Goal: Task Accomplishment & Management: Manage account settings

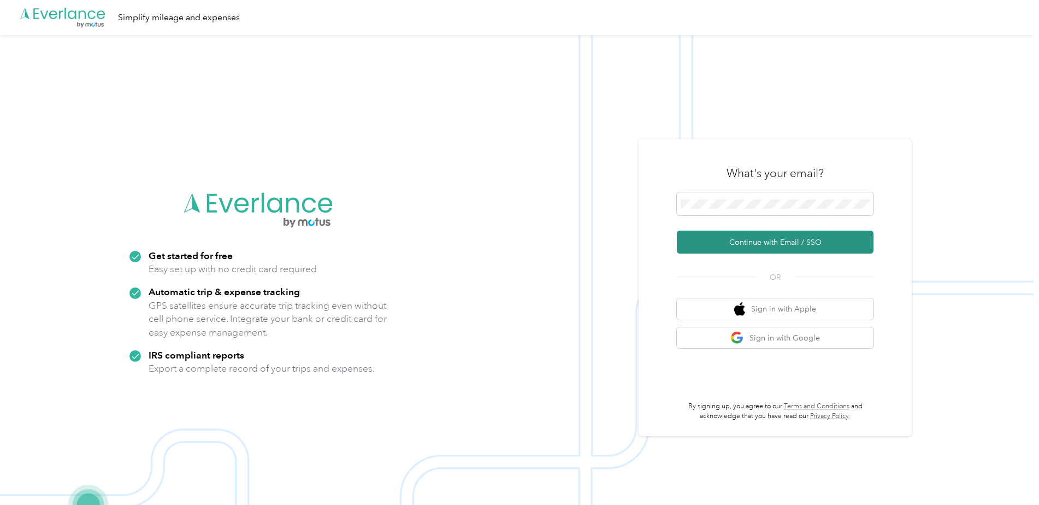
click at [792, 232] on button "Continue with Email / SSO" at bounding box center [775, 242] width 197 height 23
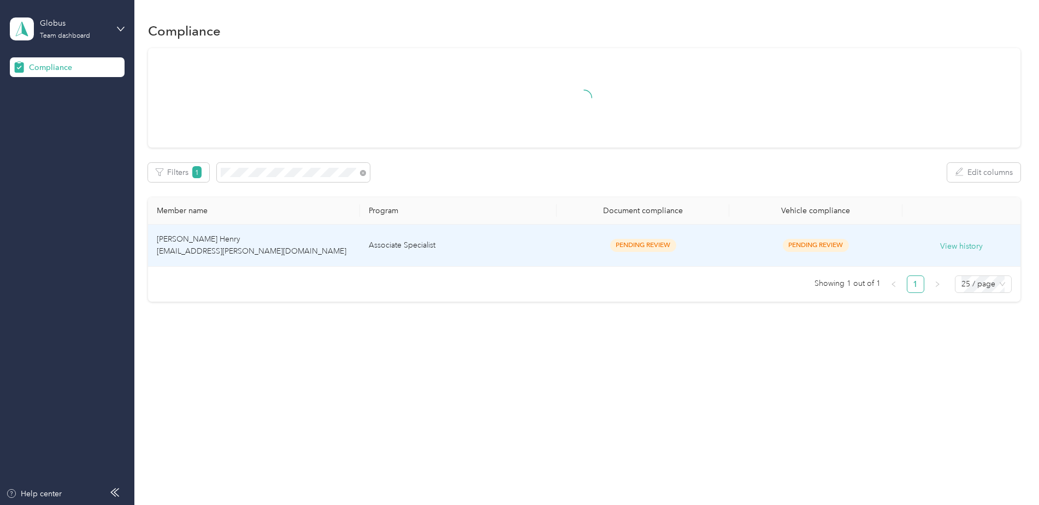
click at [297, 229] on td "[PERSON_NAME] Henry [EMAIL_ADDRESS][PERSON_NAME][DOMAIN_NAME]" at bounding box center [254, 246] width 212 height 42
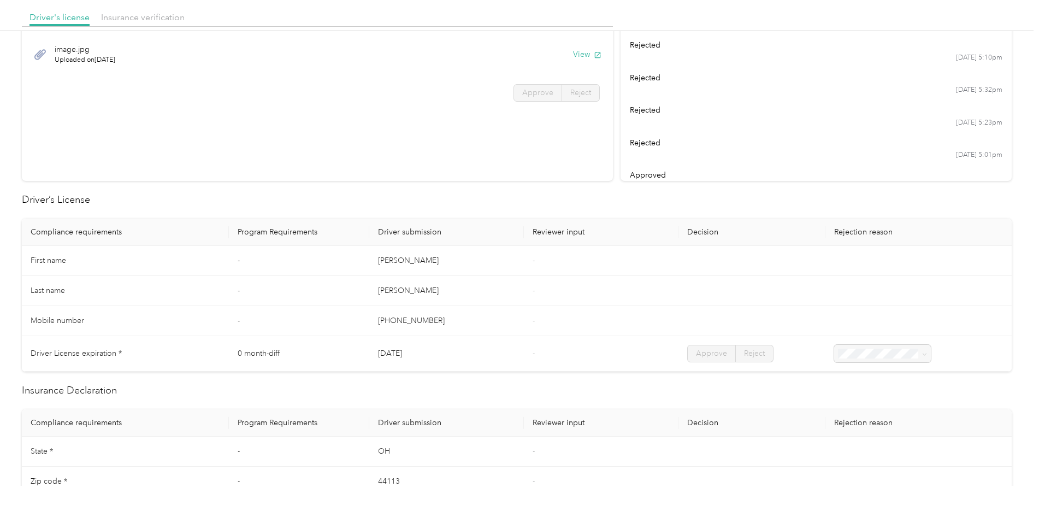
scroll to position [55, 0]
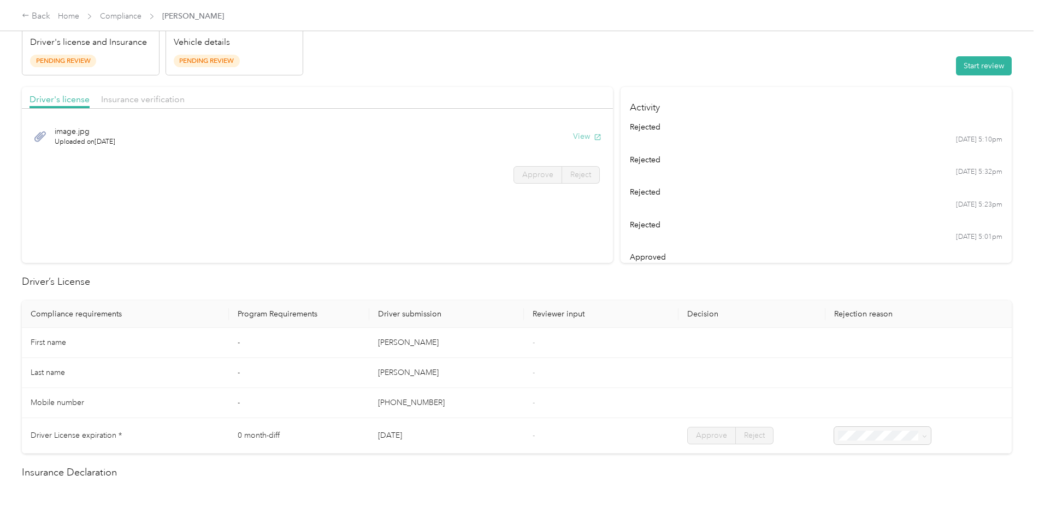
click at [583, 138] on button "View" at bounding box center [587, 136] width 28 height 11
click at [140, 101] on span "Insurance verification" at bounding box center [143, 99] width 84 height 10
click at [590, 140] on button "View" at bounding box center [587, 136] width 28 height 11
click at [44, 100] on span "Driver's license" at bounding box center [60, 99] width 60 height 10
click at [573, 133] on button "View" at bounding box center [587, 136] width 28 height 11
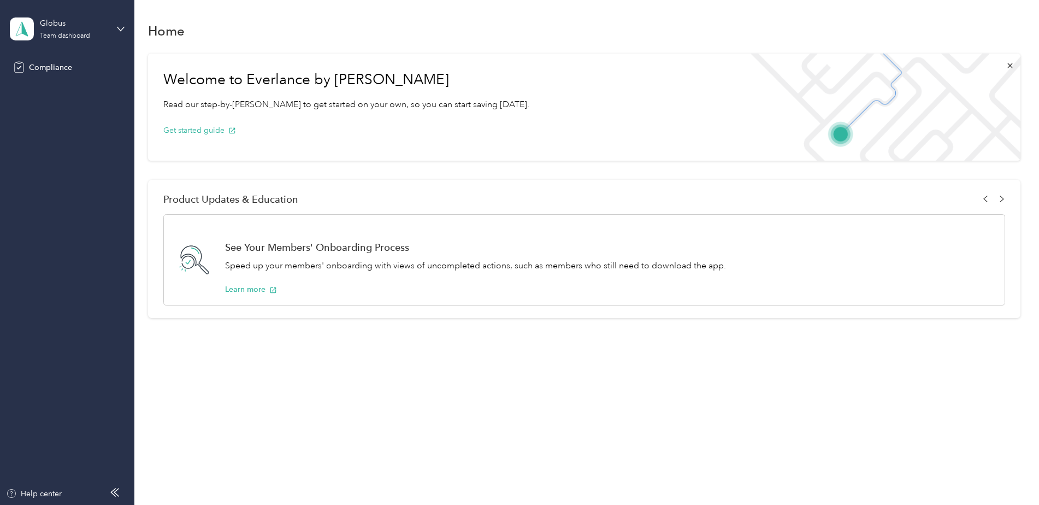
click at [113, 28] on div "Globus Team dashboard" at bounding box center [67, 29] width 115 height 38
click at [64, 114] on div "Log out" at bounding box center [124, 113] width 215 height 19
